Goal: Navigation & Orientation: Go to known website

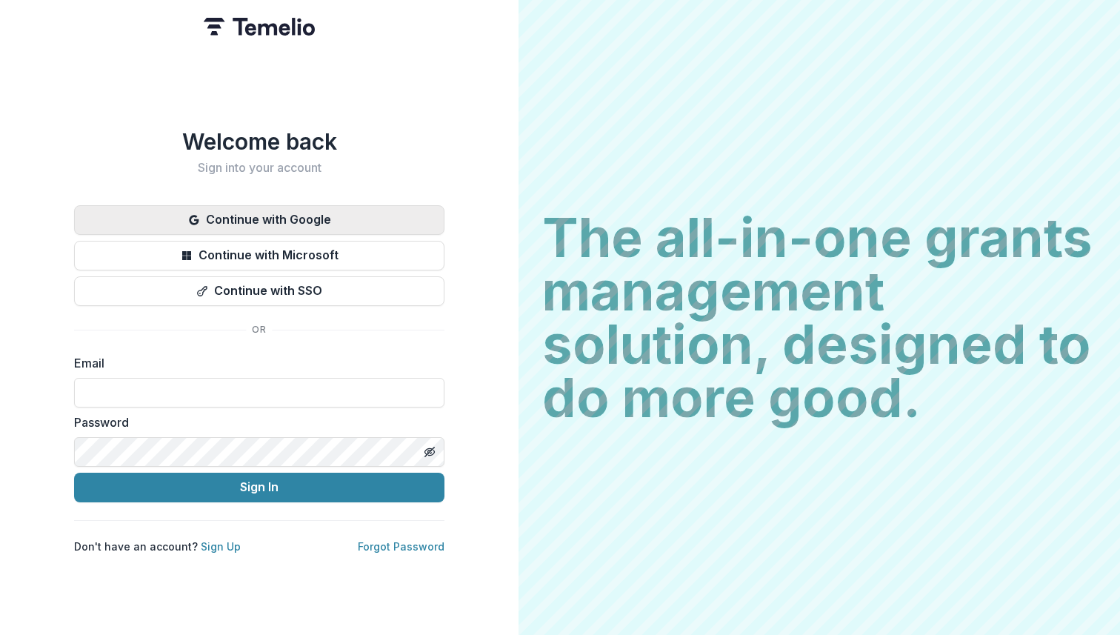
click at [359, 212] on button "Continue with Google" at bounding box center [259, 220] width 370 height 30
